Goal: Entertainment & Leisure: Consume media (video, audio)

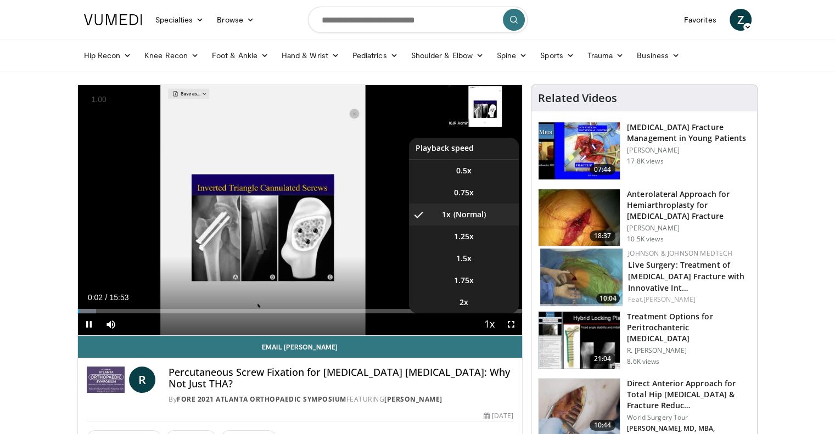
click at [484, 323] on span "Video Player" at bounding box center [489, 325] width 15 height 22
click at [481, 263] on li "1.5x" at bounding box center [464, 259] width 110 height 22
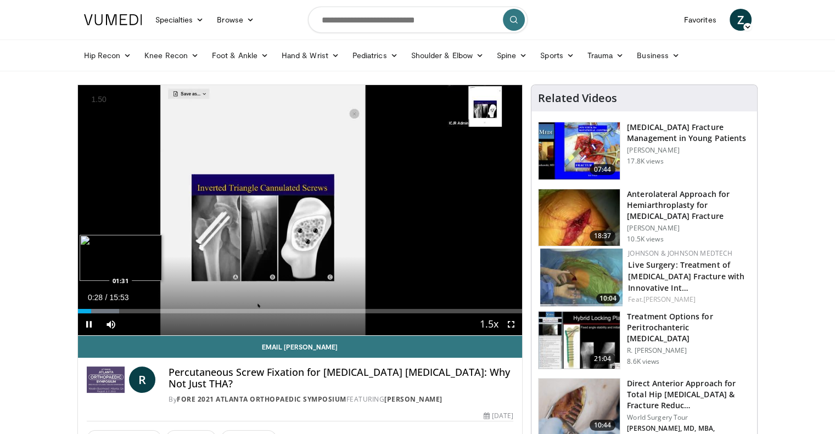
click at [120, 308] on div "Loaded : 9.36% 00:28 01:31" at bounding box center [300, 308] width 445 height 10
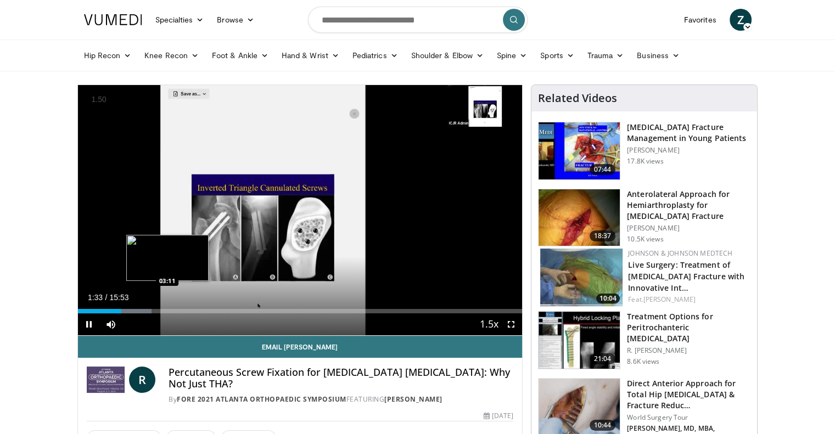
click at [167, 311] on div "Loaded : 16.65% 01:33 03:11" at bounding box center [300, 311] width 445 height 4
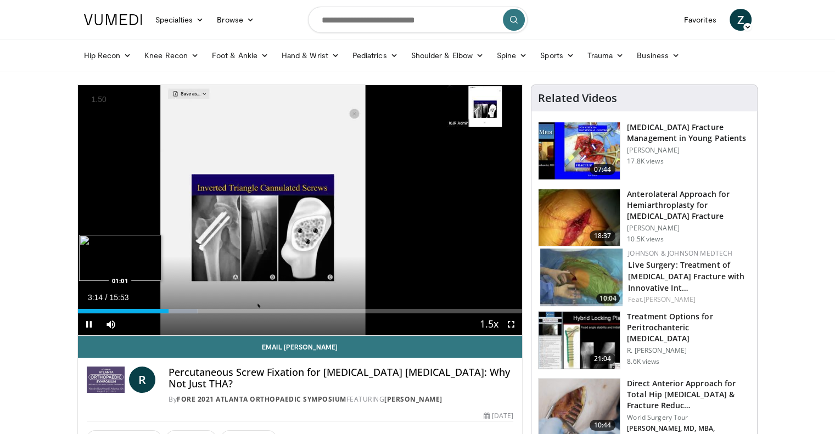
click at [105, 309] on div "03:15" at bounding box center [123, 311] width 91 height 4
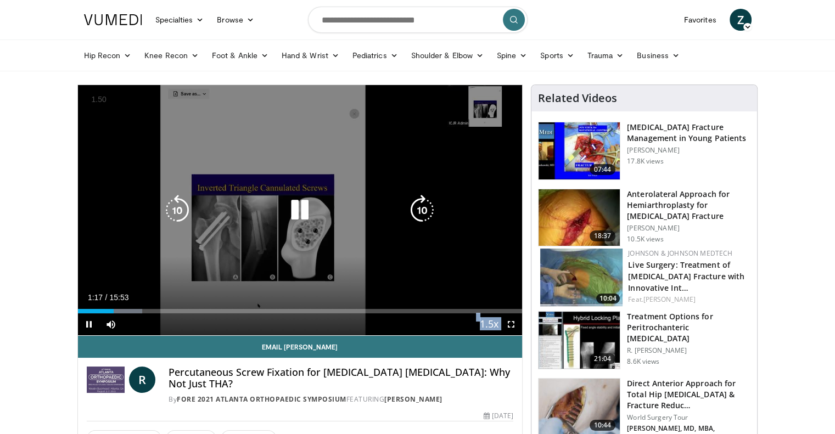
drag, startPoint x: 92, startPoint y: 193, endPoint x: 279, endPoint y: 328, distance: 230.5
click at [279, 328] on video-js "**********" at bounding box center [300, 210] width 445 height 251
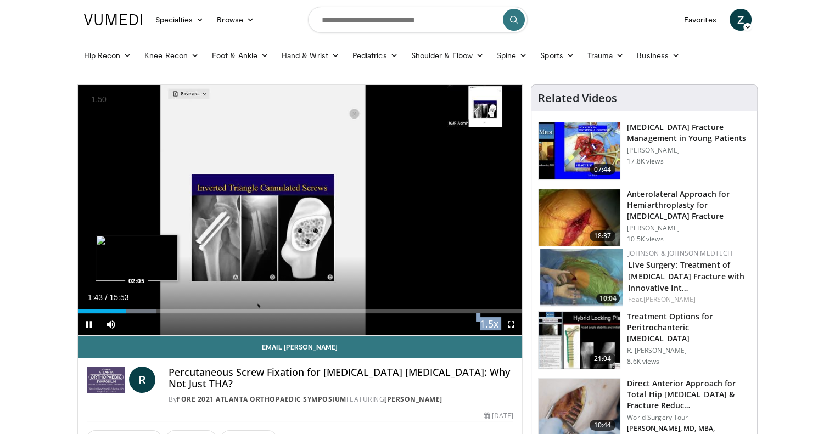
click at [133, 312] on div "Progress Bar" at bounding box center [134, 311] width 46 height 4
click at [141, 309] on div "Loaded : 19.77% 02:16 02:15" at bounding box center [300, 311] width 445 height 4
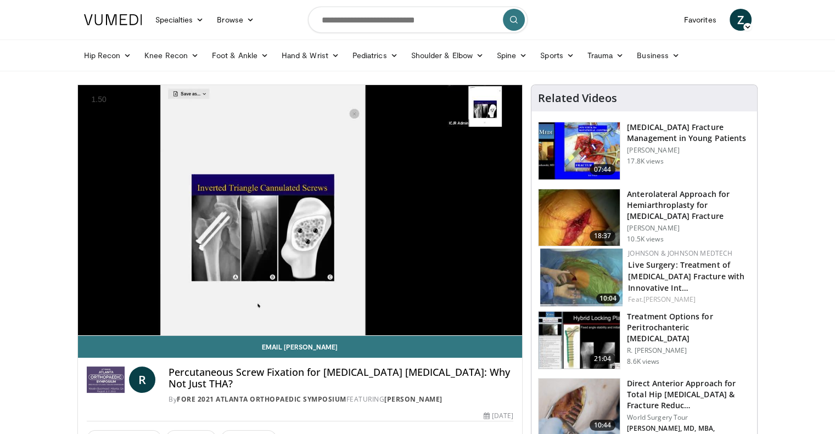
click at [154, 309] on div "10 seconds Tap to unmute" at bounding box center [300, 210] width 445 height 250
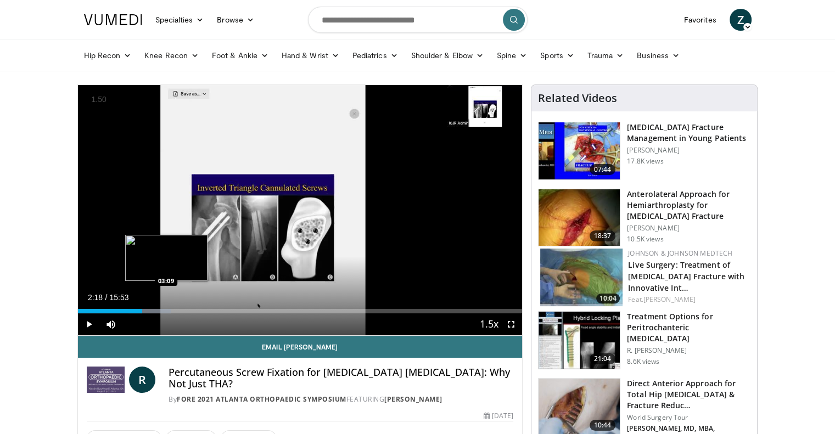
click at [166, 304] on div "Loaded : 20.99% 02:18 03:09" at bounding box center [300, 308] width 445 height 10
click at [180, 306] on div "Loaded : 26.23% 03:40 03:40" at bounding box center [300, 308] width 445 height 10
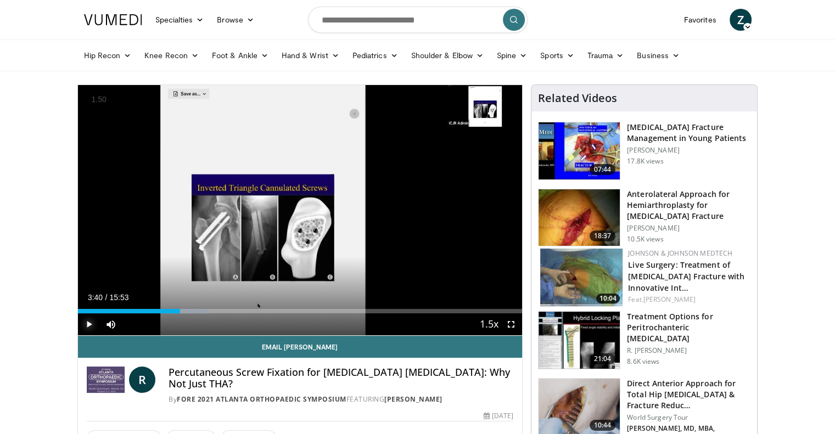
click at [83, 327] on span "Video Player" at bounding box center [89, 325] width 22 height 22
click at [189, 311] on div "Progress Bar" at bounding box center [189, 311] width 45 height 4
click at [271, 307] on div "Loaded : 32.26% 04:01 06:55" at bounding box center [300, 308] width 445 height 10
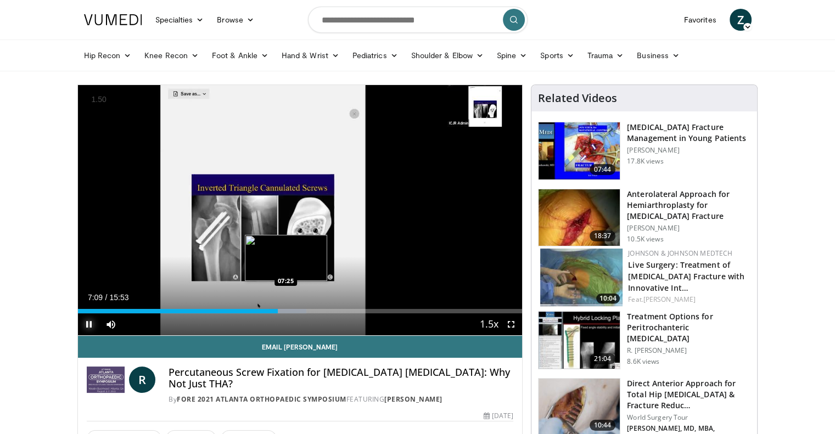
click at [286, 310] on div "Progress Bar" at bounding box center [287, 311] width 37 height 4
click at [308, 311] on div "Progress Bar" at bounding box center [299, 311] width 44 height 4
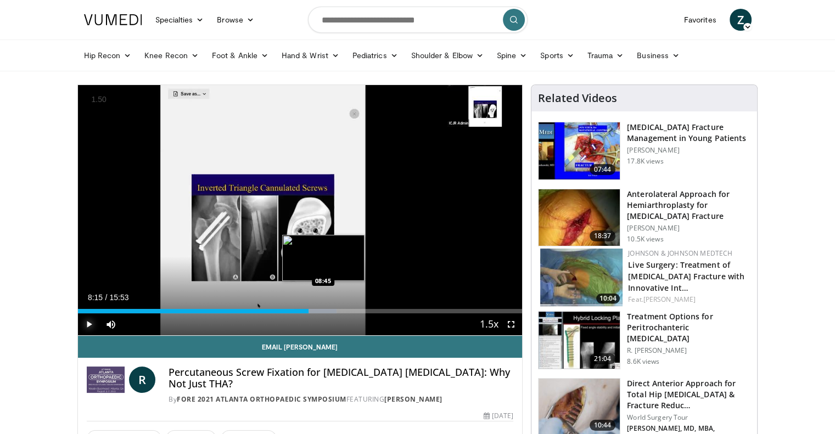
click at [323, 310] on div "Progress Bar" at bounding box center [315, 311] width 43 height 4
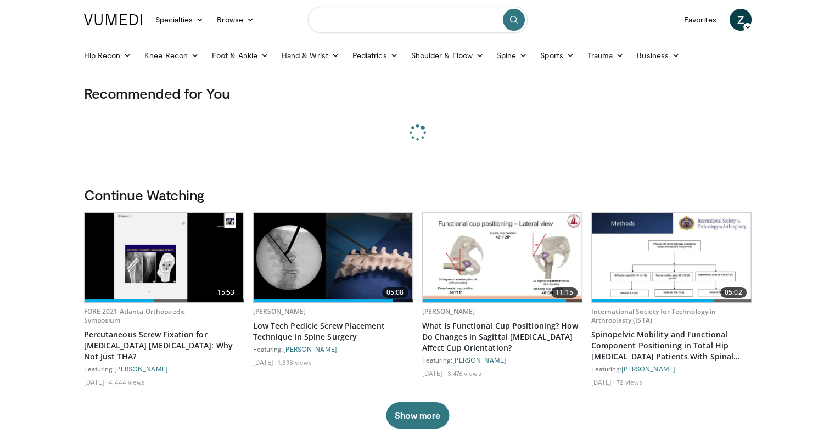
click at [360, 21] on input "Search topics, interventions" at bounding box center [418, 20] width 220 height 26
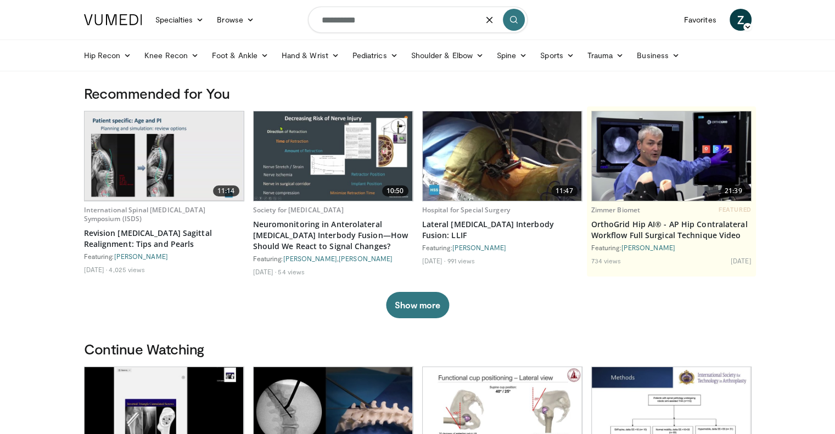
type input "**********"
